Goal: Obtain resource: Obtain resource

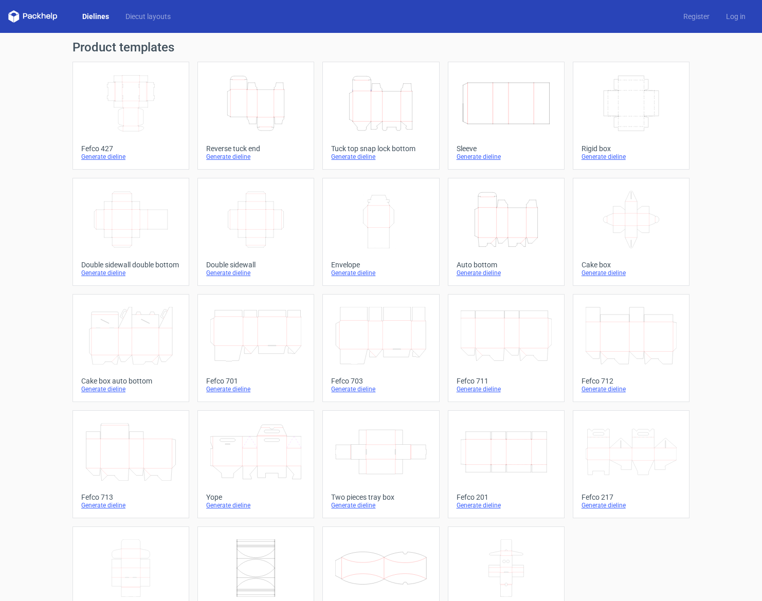
click at [263, 109] on icon "Height Depth Width" at bounding box center [255, 104] width 91 height 58
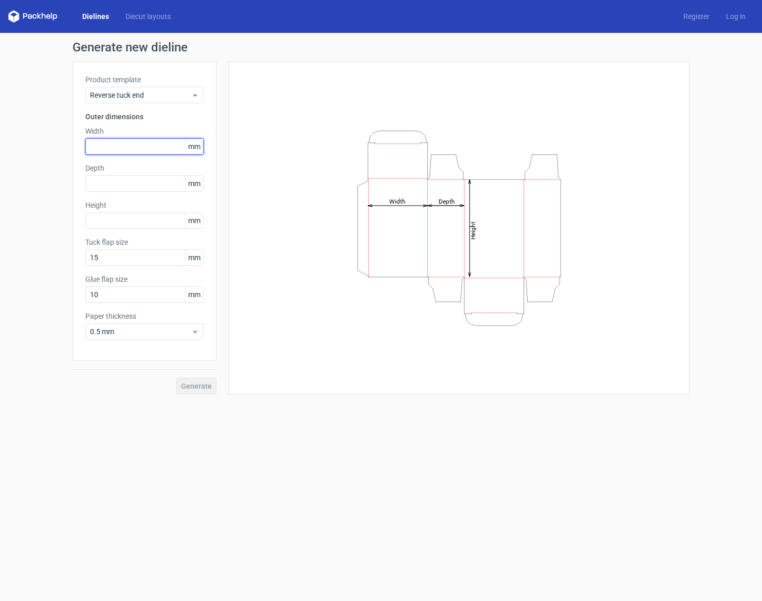
click at [125, 149] on input "text" at bounding box center [144, 146] width 118 height 16
type input "50"
click at [127, 179] on input "text" at bounding box center [144, 183] width 118 height 16
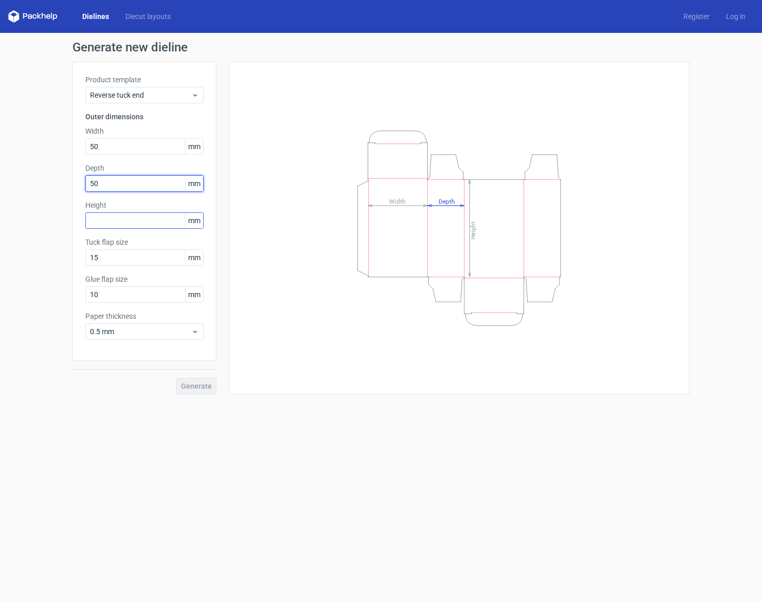
type input "50"
click at [125, 218] on input "text" at bounding box center [144, 220] width 118 height 16
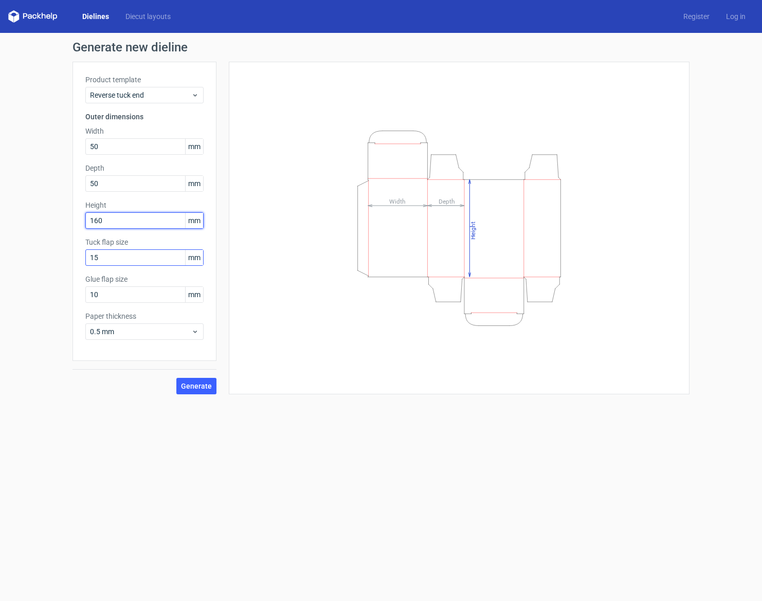
type input "160"
click at [129, 260] on input "15" at bounding box center [144, 257] width 118 height 16
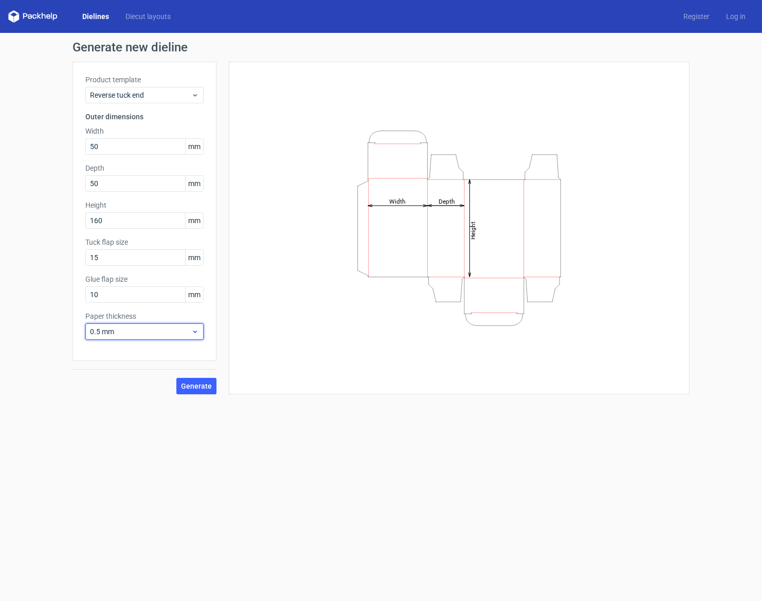
click at [196, 331] on use at bounding box center [195, 331] width 4 height 3
click at [199, 388] on span "Generate" at bounding box center [196, 385] width 31 height 7
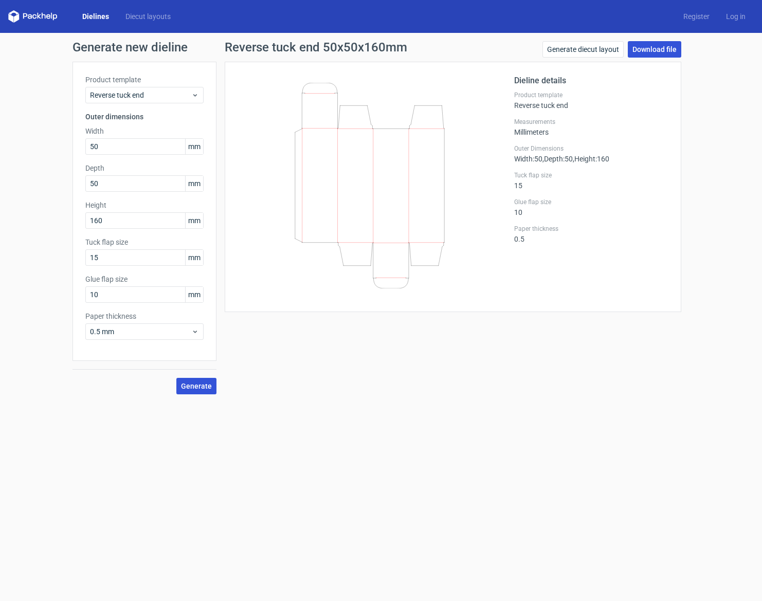
click at [662, 49] on link "Download file" at bounding box center [654, 49] width 53 height 16
